Goal: Task Accomplishment & Management: Manage account settings

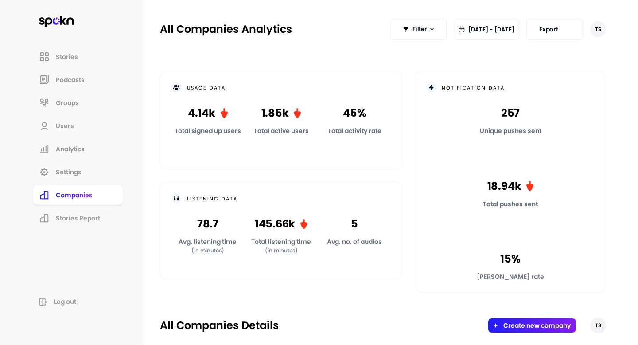
scroll to position [299, 0]
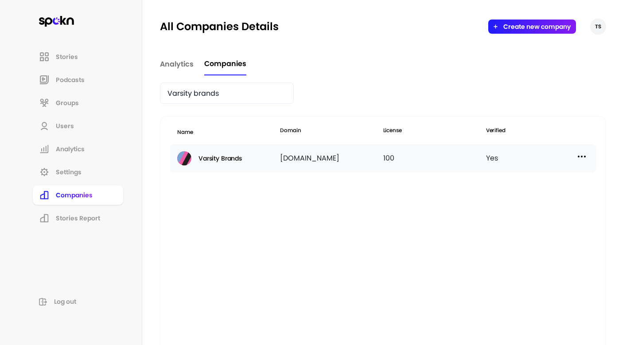
type input "Varsity brands"
click at [579, 160] on img at bounding box center [582, 156] width 11 height 11
click at [537, 191] on div "Manage Users" at bounding box center [507, 196] width 89 height 21
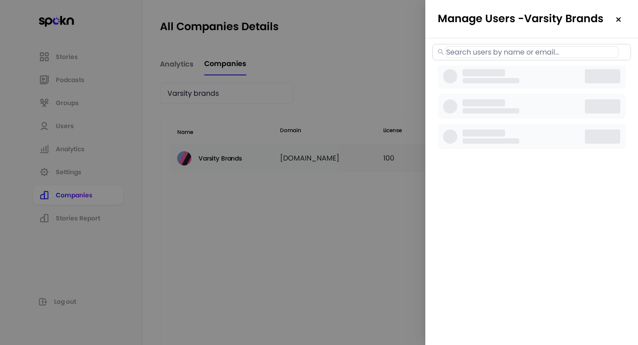
select select "3"
select select "2"
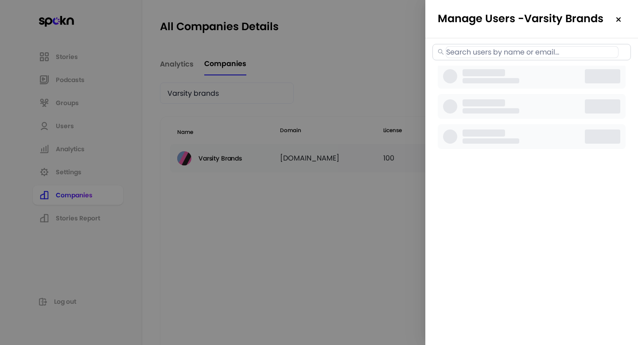
select select "2"
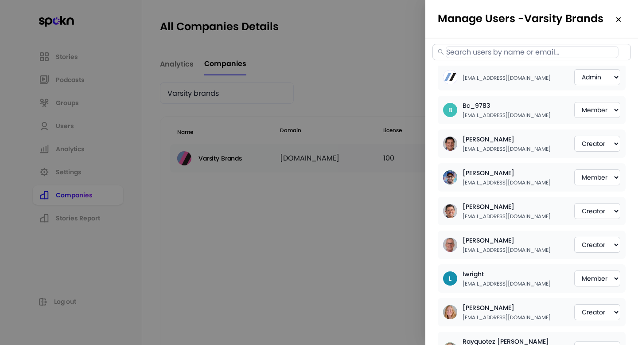
click at [518, 52] on input "text" at bounding box center [532, 52] width 173 height 12
paste input "[EMAIL_ADDRESS][DOMAIN_NAME]"
type input "[EMAIL_ADDRESS][DOMAIN_NAME]"
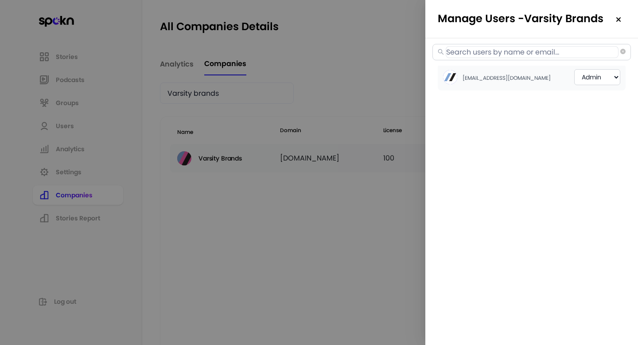
select select "2"
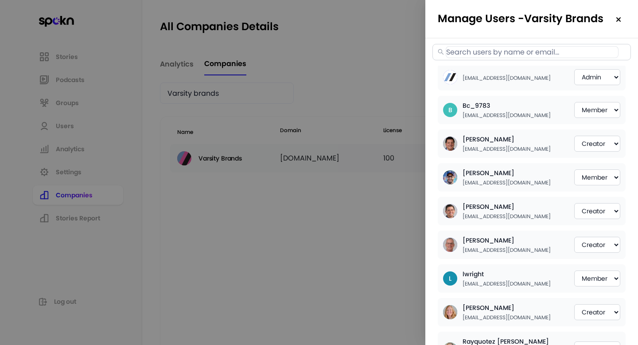
paste input "[EMAIL_ADDRESS][PERSON_NAME][DOMAIN_NAME]"
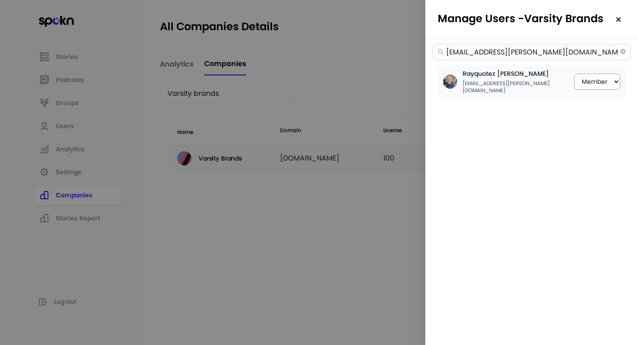
type input "[EMAIL_ADDRESS][PERSON_NAME][DOMAIN_NAME]"
click at [594, 80] on select "Member Creator Admin" at bounding box center [597, 82] width 46 height 16
select select "1"
click at [622, 52] on icon "close-circle" at bounding box center [623, 51] width 5 height 5
select select "3"
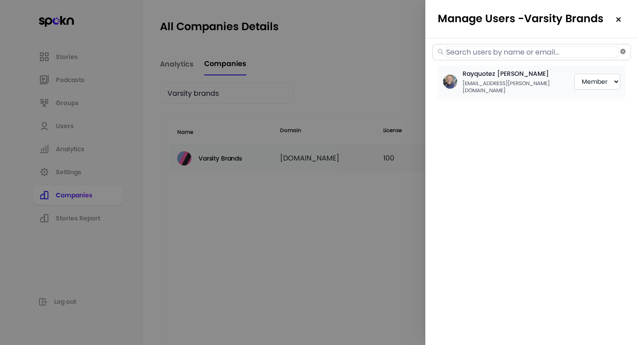
select select "2"
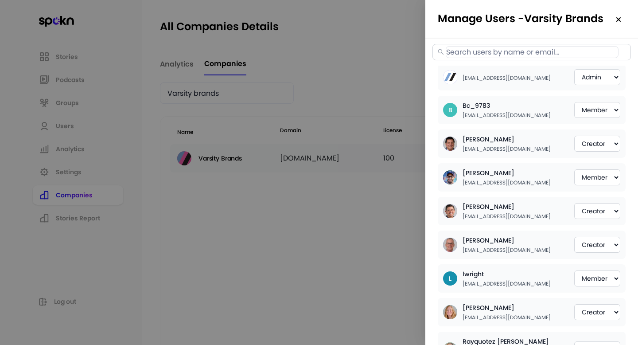
paste input "[EMAIL_ADDRESS][DOMAIN_NAME]"
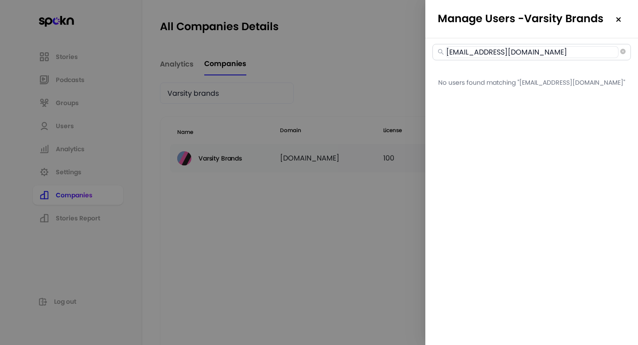
type input "[EMAIL_ADDRESS][DOMAIN_NAME]"
click at [623, 53] on icon "close-circle" at bounding box center [623, 51] width 5 height 5
select select "3"
select select "2"
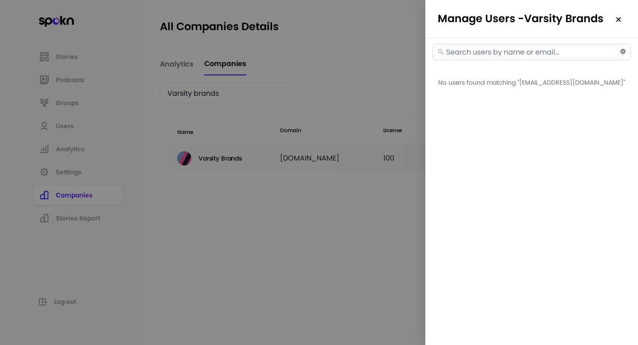
select select "2"
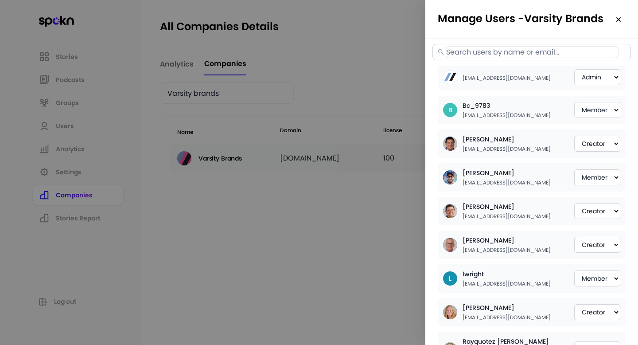
click at [331, 211] on div at bounding box center [319, 172] width 638 height 345
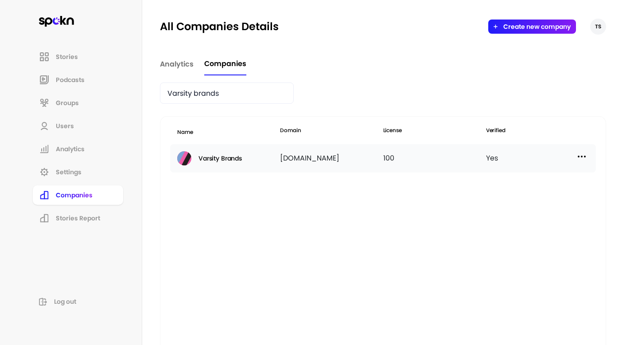
click at [588, 155] on div "Yes" at bounding box center [537, 158] width 103 height 14
click at [586, 155] on img at bounding box center [582, 156] width 11 height 11
click at [507, 195] on p "Manage Users" at bounding box center [503, 196] width 44 height 10
select select "3"
select select "2"
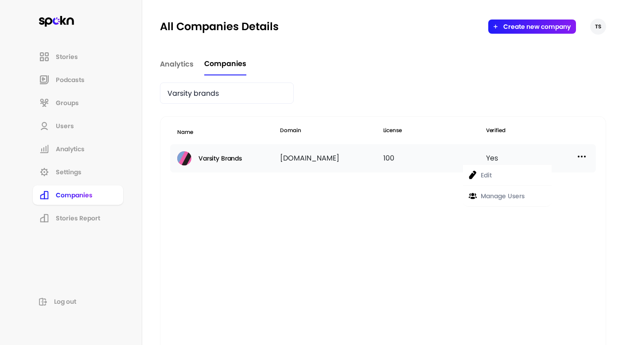
select select "2"
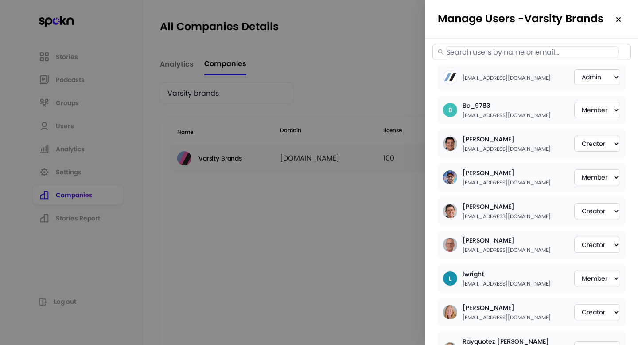
select select "2"
click at [607, 147] on select "Member Creator Admin" at bounding box center [597, 144] width 46 height 16
select select "2"
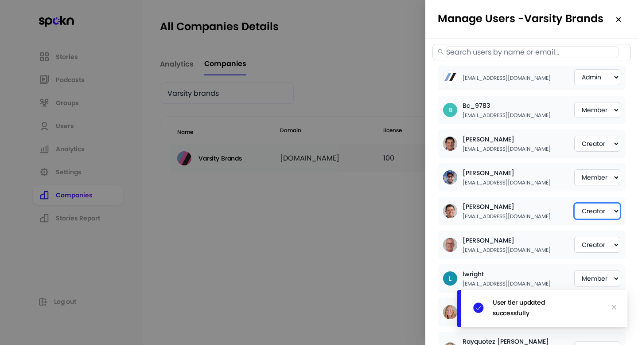
click at [604, 208] on select "Member Creator Admin" at bounding box center [597, 211] width 46 height 16
select select "2"
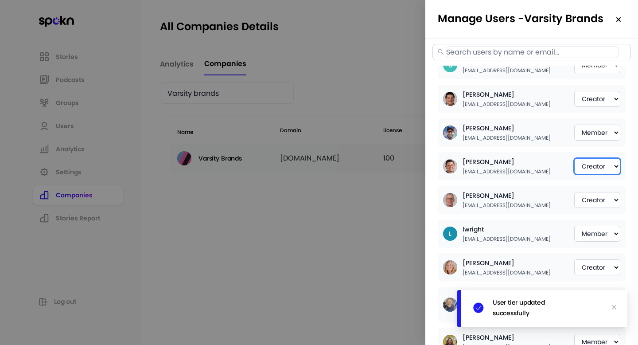
scroll to position [48, 0]
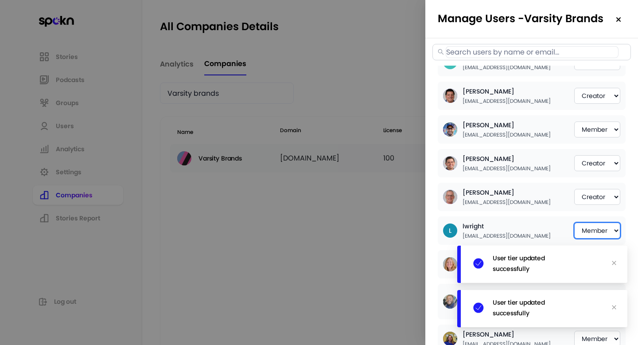
click at [607, 235] on select "Member Creator Admin" at bounding box center [597, 231] width 46 height 16
click at [615, 261] on icon "close" at bounding box center [614, 263] width 4 height 4
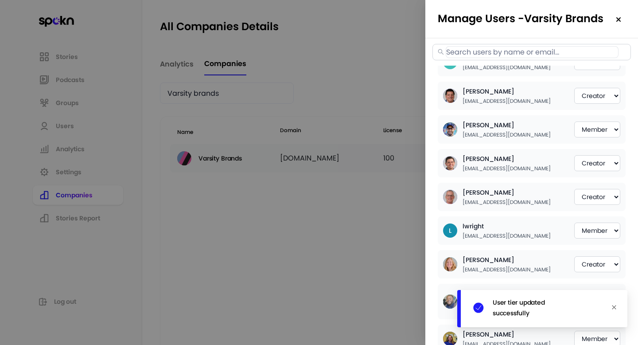
click at [616, 306] on icon "close" at bounding box center [614, 307] width 5 height 5
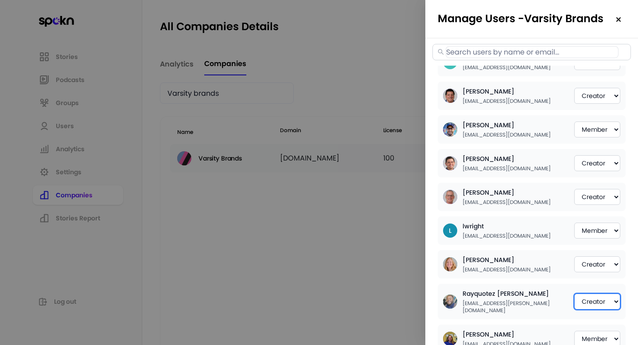
click at [613, 303] on select "Member Creator Admin" at bounding box center [597, 301] width 46 height 16
select select "2"
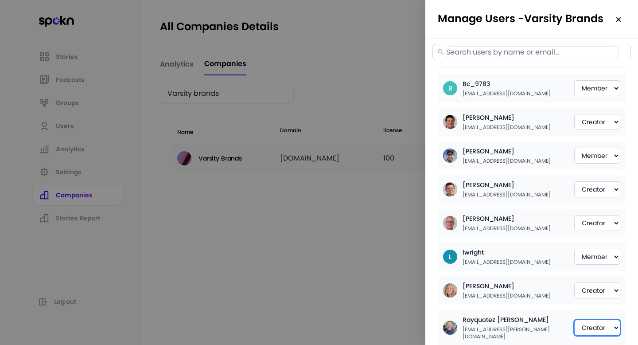
scroll to position [0, 0]
